Goal: Information Seeking & Learning: Learn about a topic

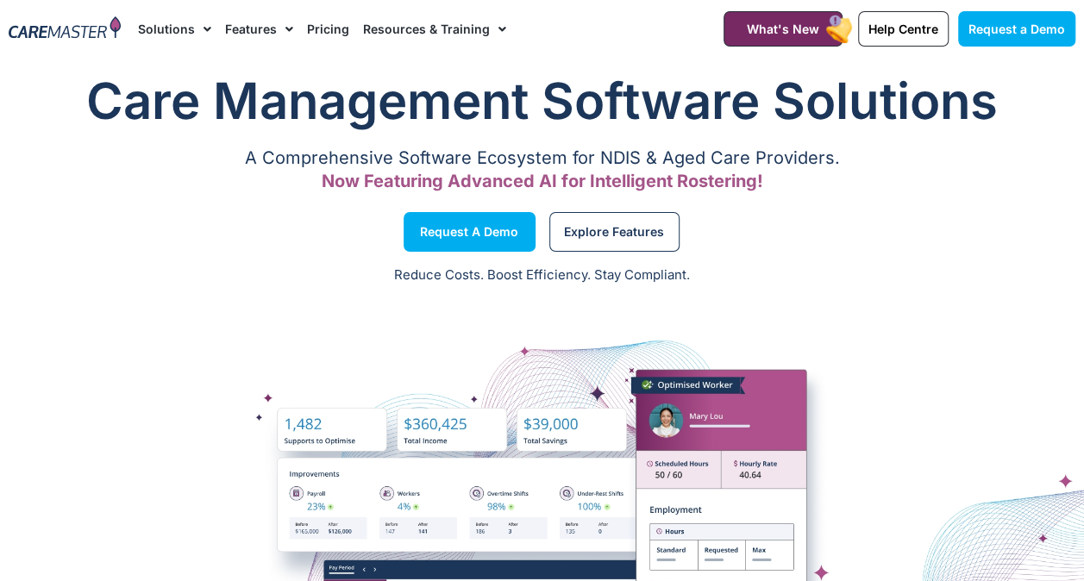
click at [327, 33] on link "Pricing" at bounding box center [328, 29] width 42 height 58
